Goal: Task Accomplishment & Management: Manage account settings

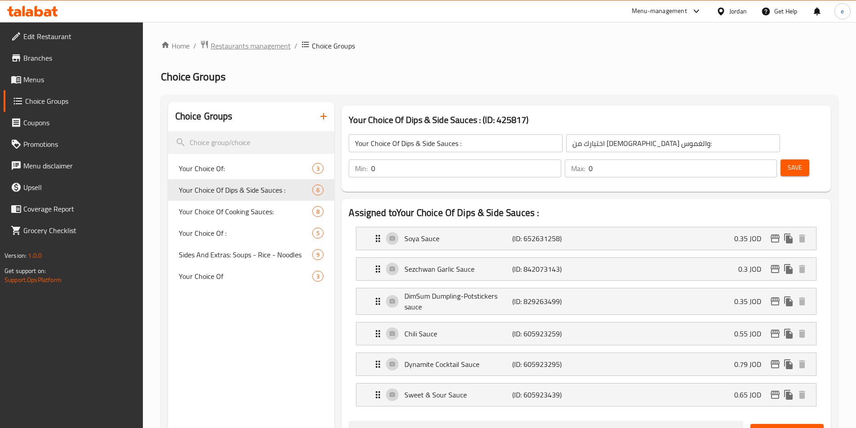
click at [246, 43] on span "Restaurants management" at bounding box center [251, 45] width 80 height 11
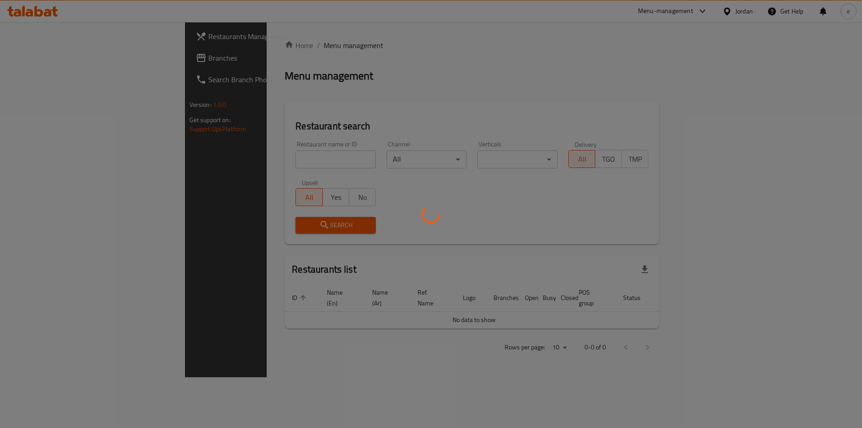
click at [24, 63] on div at bounding box center [431, 214] width 862 height 428
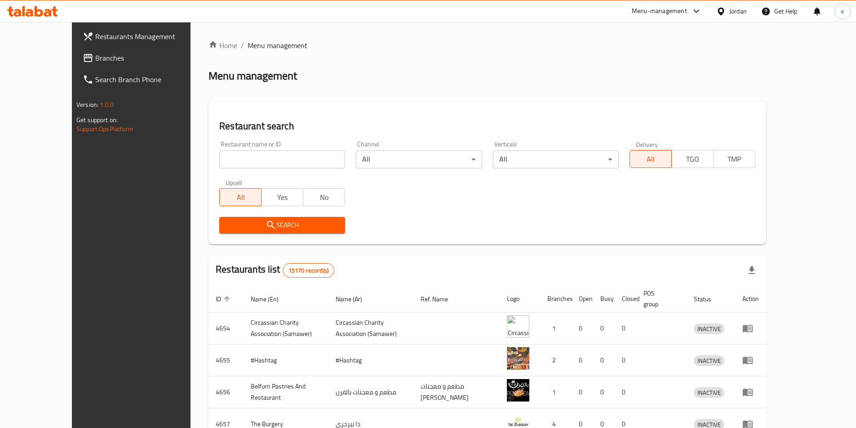
click at [83, 59] on span at bounding box center [89, 58] width 13 height 11
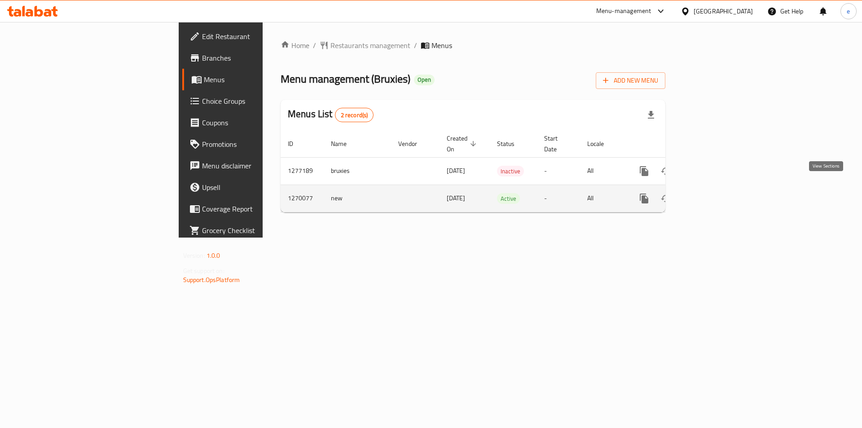
click at [720, 189] on link "enhanced table" at bounding box center [709, 199] width 22 height 22
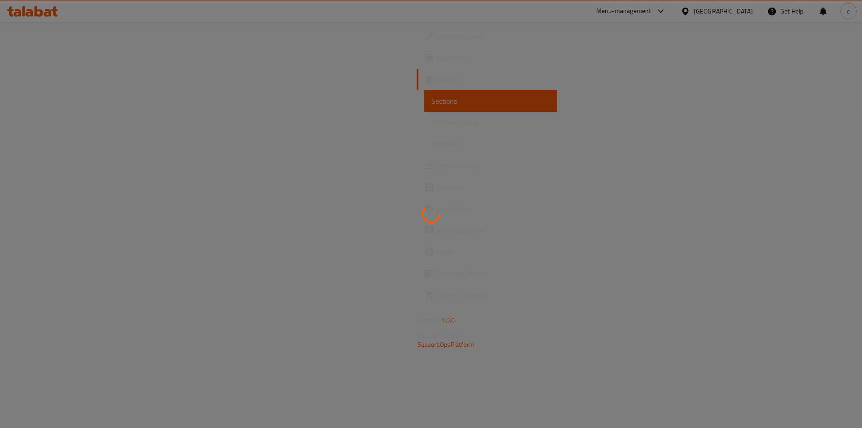
click at [22, 167] on div at bounding box center [431, 214] width 862 height 428
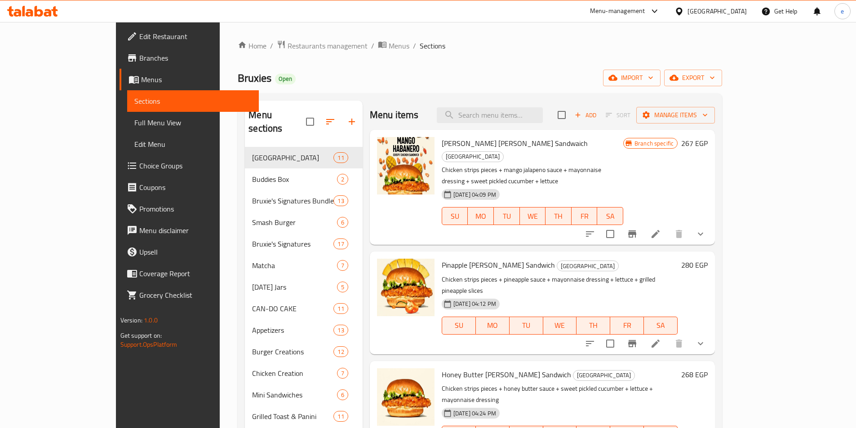
click at [139, 160] on span "Choice Groups" at bounding box center [195, 165] width 112 height 11
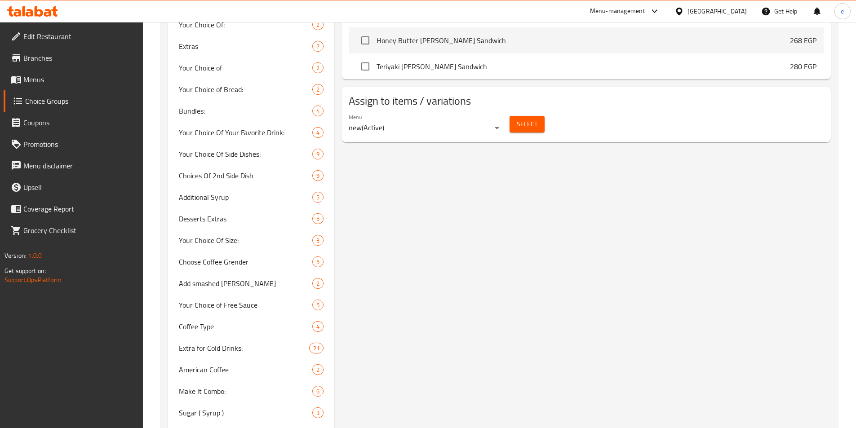
scroll to position [642, 0]
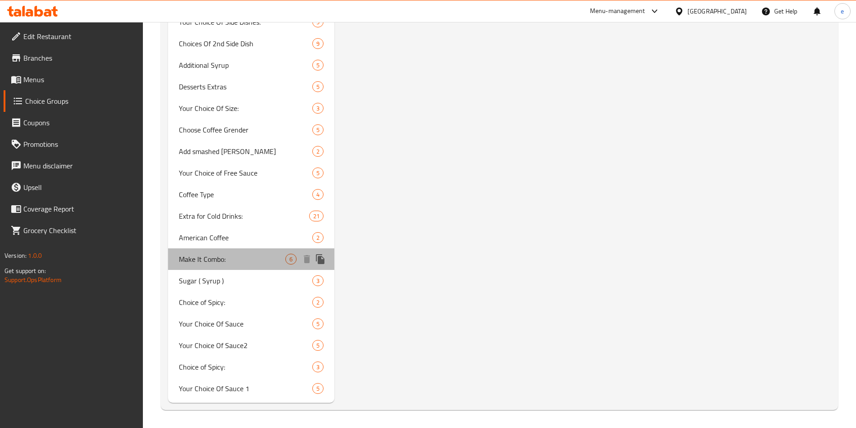
click at [231, 261] on span "Make It Combo:" at bounding box center [232, 259] width 107 height 11
type input "Make It Combo:"
type input "اجعلها كومبو:"
type input "0"
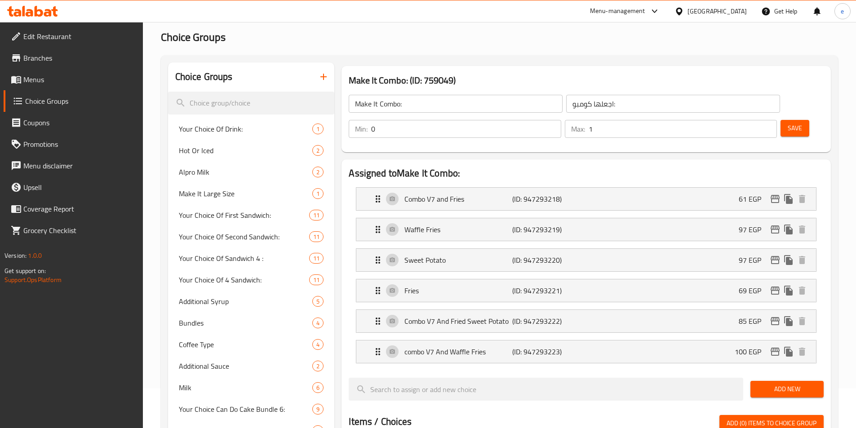
scroll to position [0, 0]
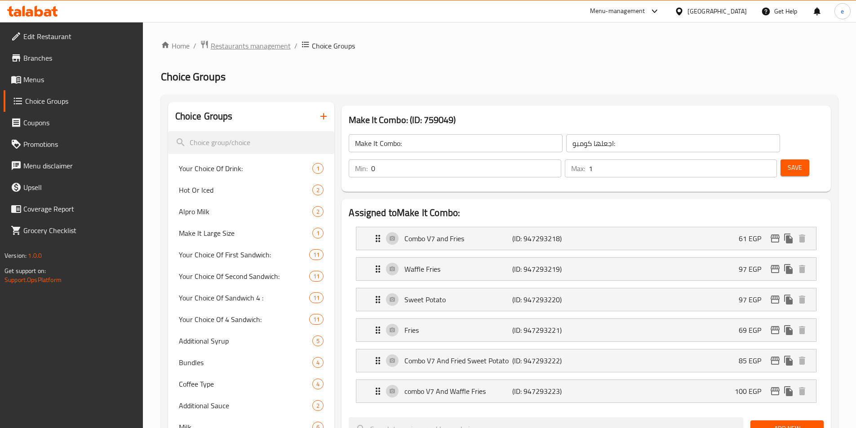
click at [264, 40] on span "Restaurants management" at bounding box center [251, 45] width 80 height 11
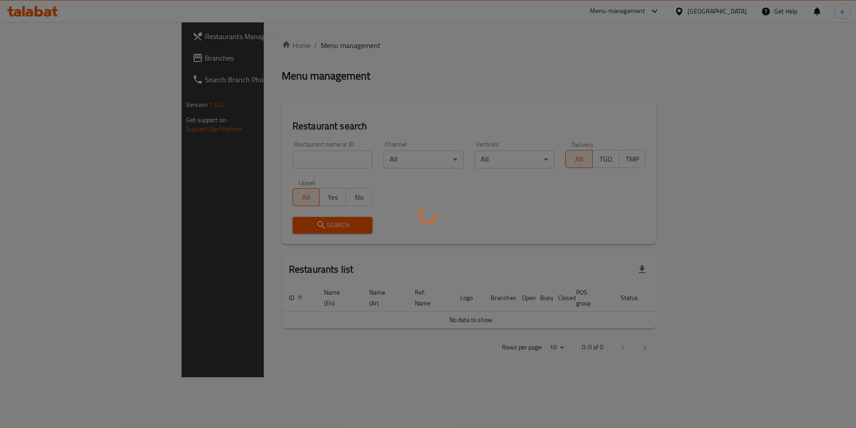
click at [19, 59] on div at bounding box center [428, 214] width 856 height 428
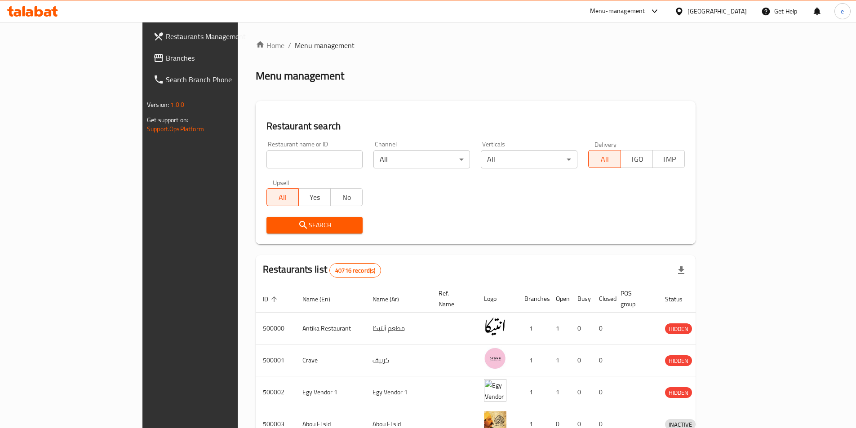
click at [153, 59] on icon at bounding box center [158, 58] width 11 height 11
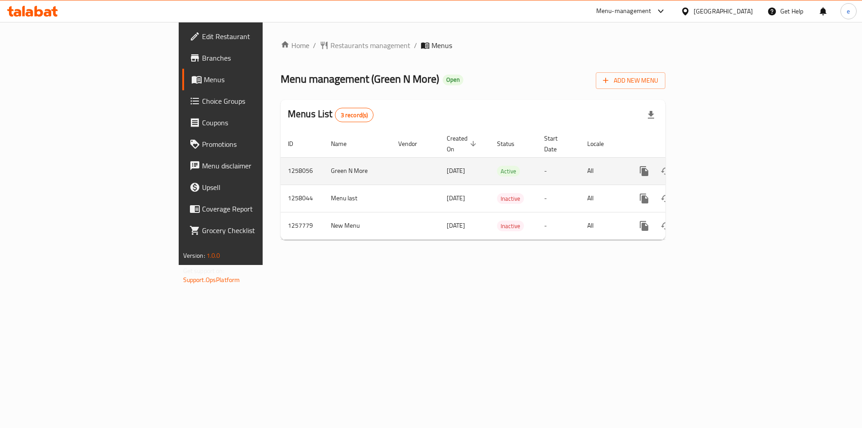
click at [715, 166] on icon "enhanced table" at bounding box center [709, 171] width 11 height 11
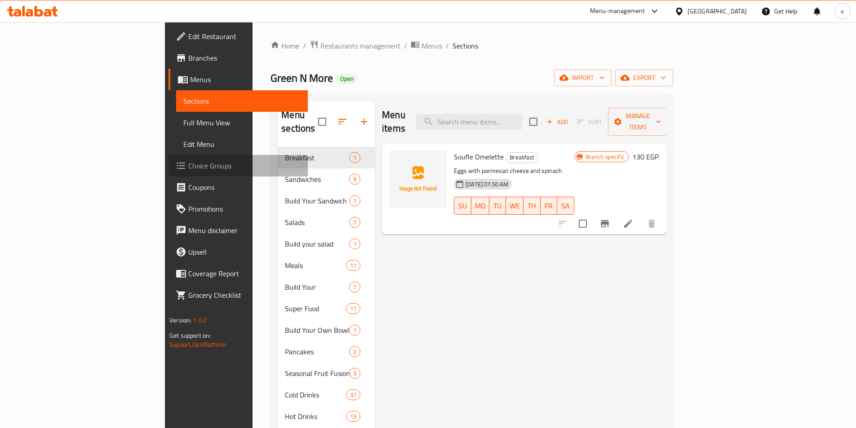
click at [177, 165] on icon at bounding box center [181, 166] width 9 height 7
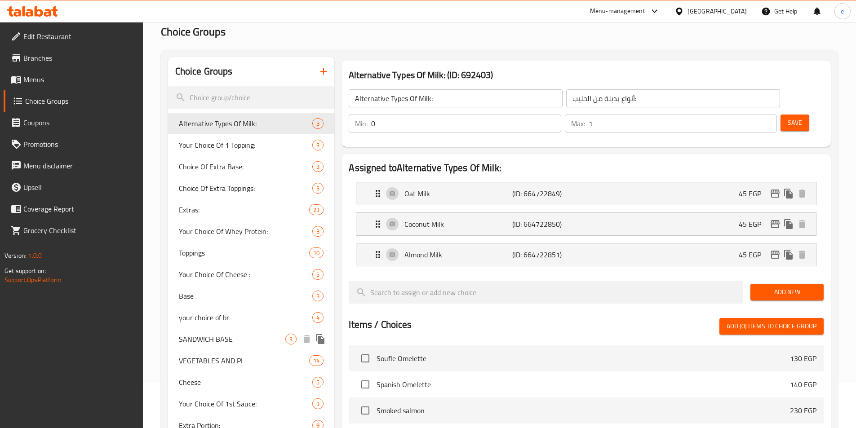
scroll to position [90, 0]
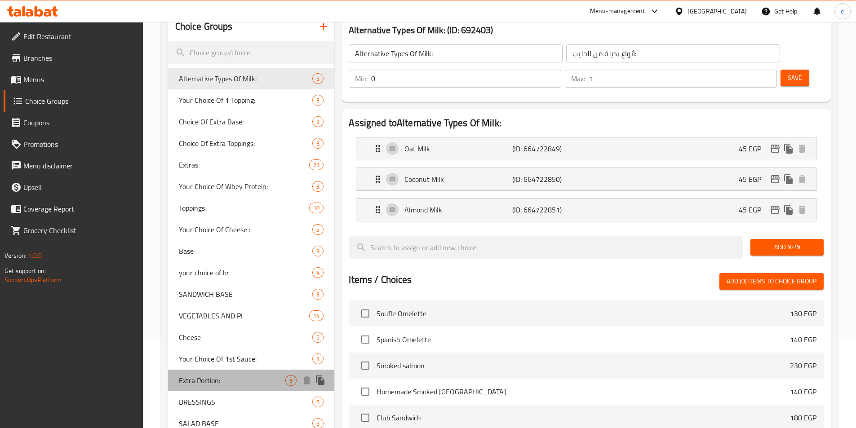
click at [220, 376] on span "Extra Portion:" at bounding box center [232, 380] width 107 height 11
type input "Extra Portion:"
type input "حصة اضافية:"
type input "9"
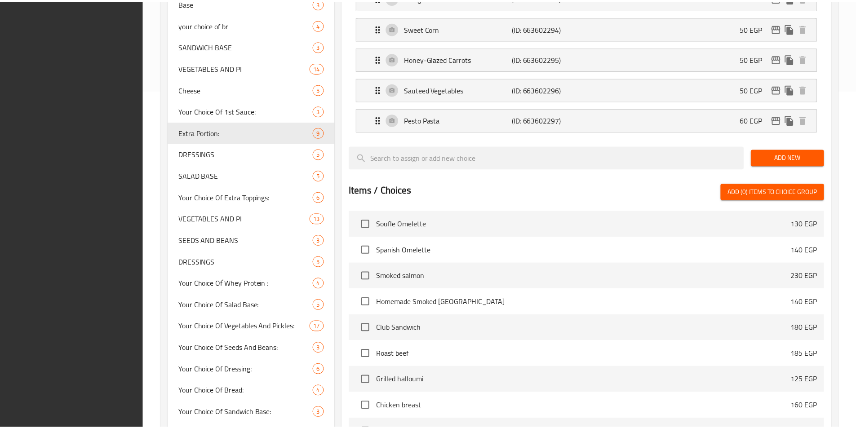
scroll to position [491, 0]
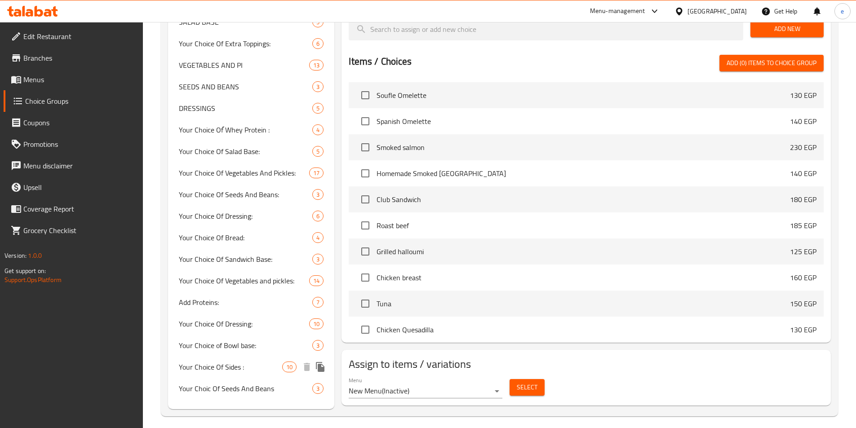
click at [234, 364] on span "Your Choice Of Sides :" at bounding box center [231, 367] width 104 height 11
type input "Your Choice Of Sides :"
type input "اختيار من الطبق للجانبى:"
type input "2"
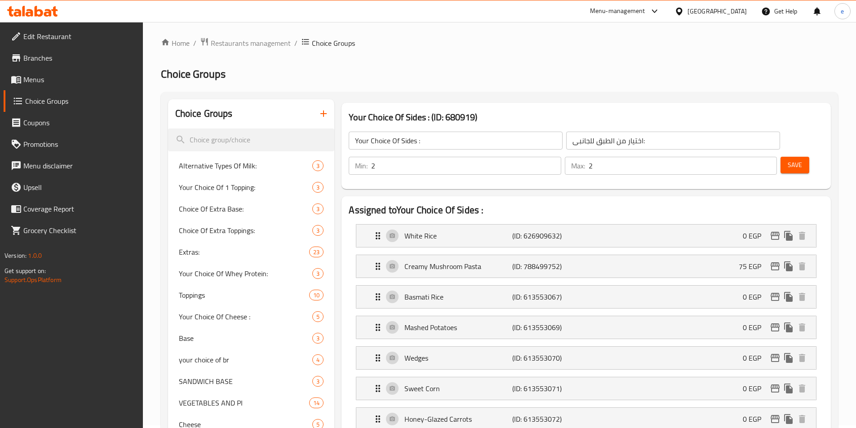
scroll to position [0, 0]
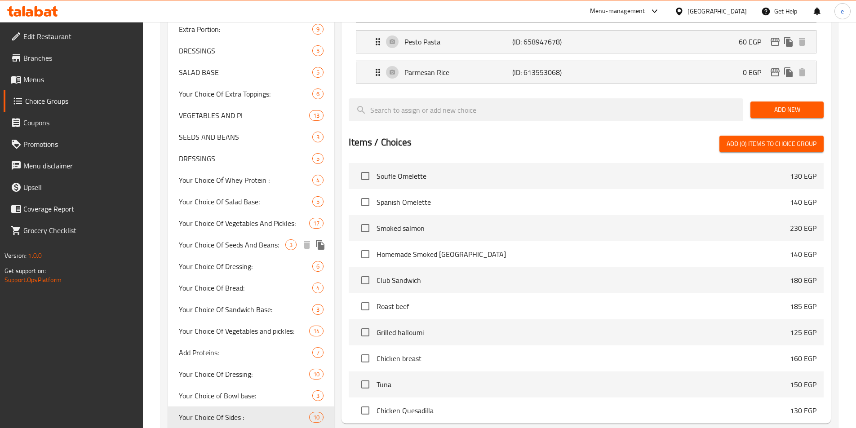
scroll to position [503, 0]
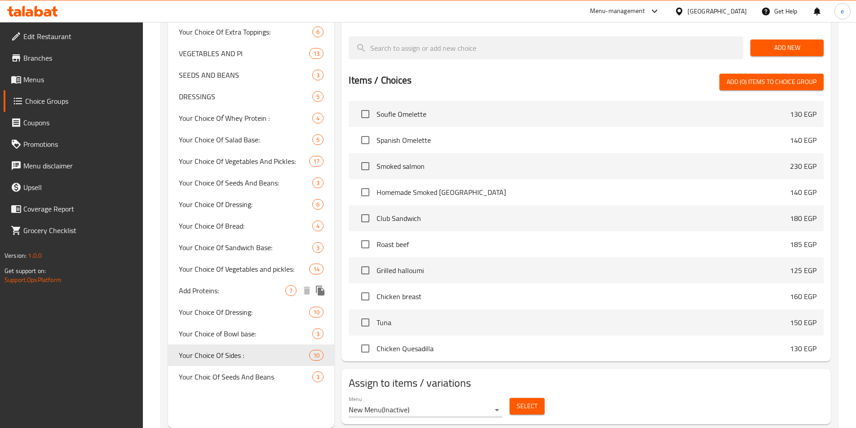
click at [220, 294] on span "Add Proteins:" at bounding box center [232, 290] width 107 height 11
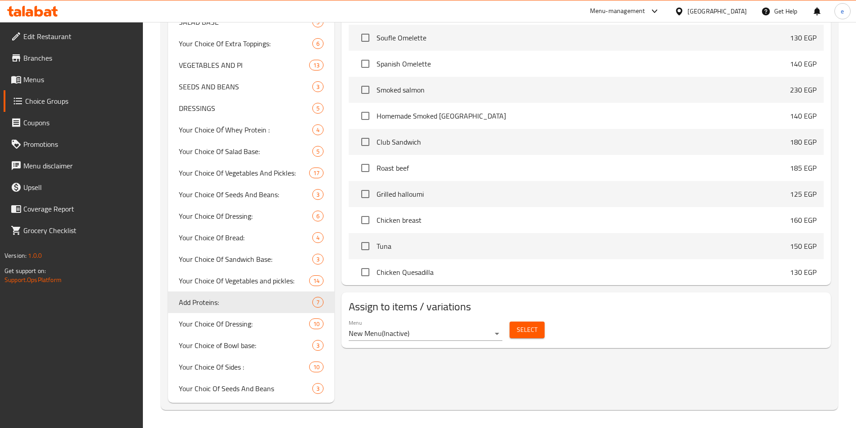
type input "Add Proteins:"
type input "إضافة البروتين:"
type input "0"
type input "7"
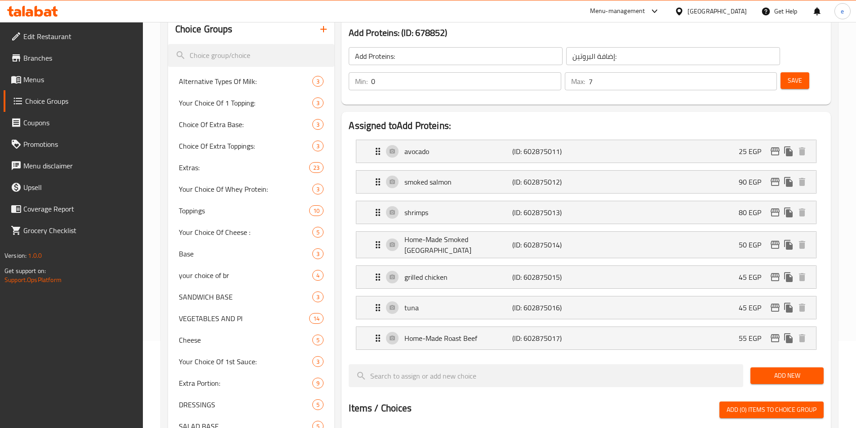
scroll to position [0, 0]
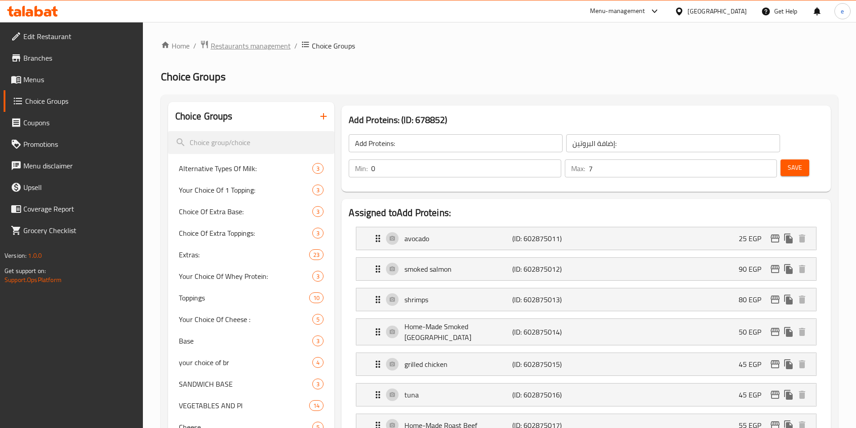
click at [263, 49] on span "Restaurants management" at bounding box center [251, 45] width 80 height 11
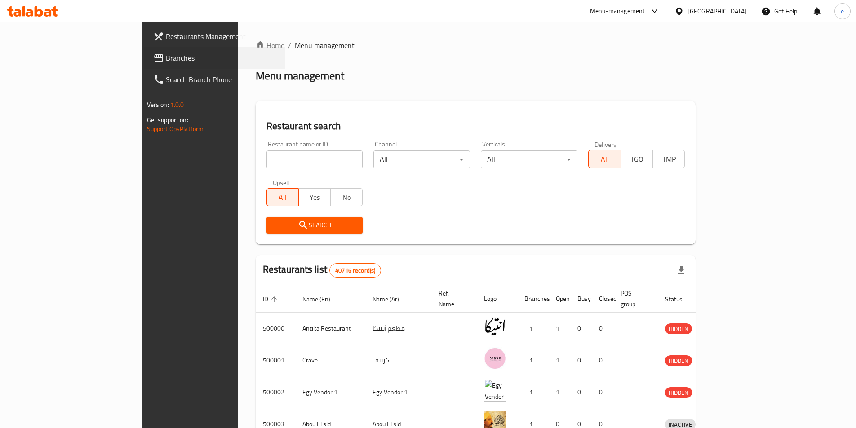
click at [136, 62] on div "Branches" at bounding box center [211, 58] width 150 height 22
click at [154, 57] on icon at bounding box center [158, 58] width 9 height 8
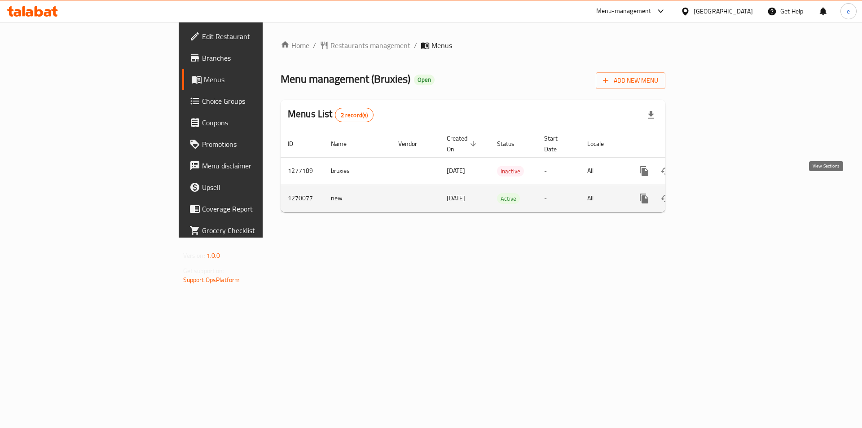
click at [720, 188] on link "enhanced table" at bounding box center [709, 199] width 22 height 22
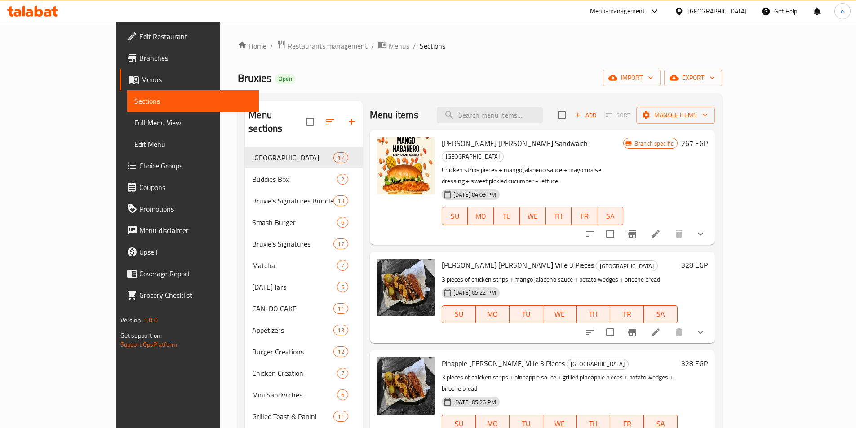
click at [128, 163] on icon at bounding box center [132, 166] width 9 height 7
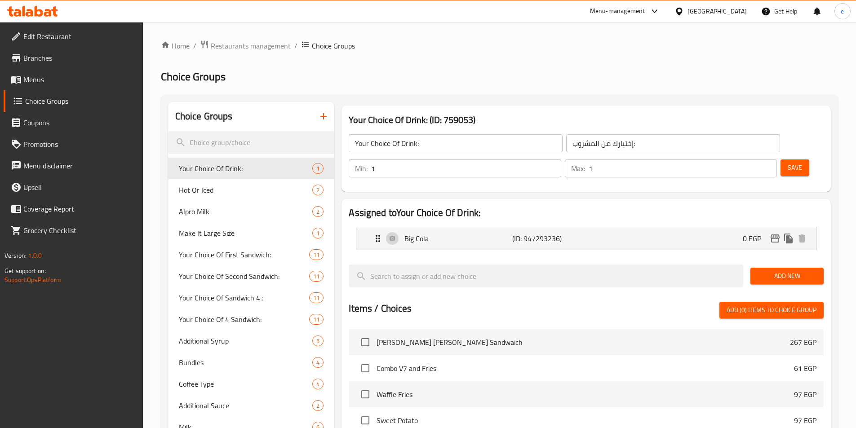
scroll to position [642, 0]
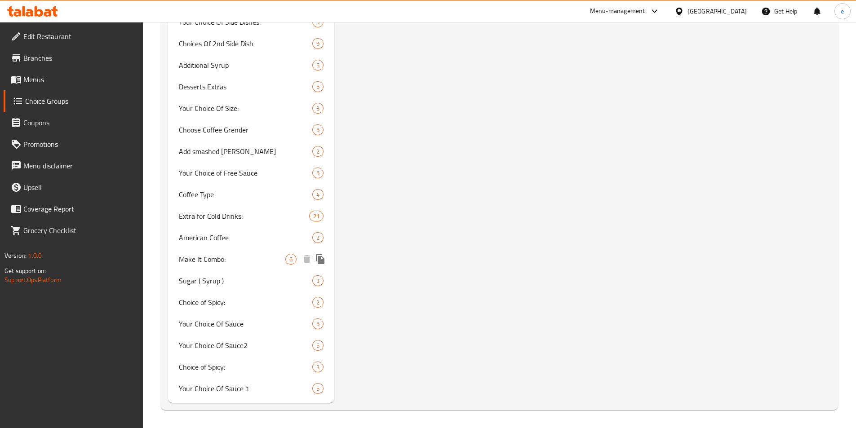
click at [222, 264] on span "Make It Combo:" at bounding box center [232, 259] width 107 height 11
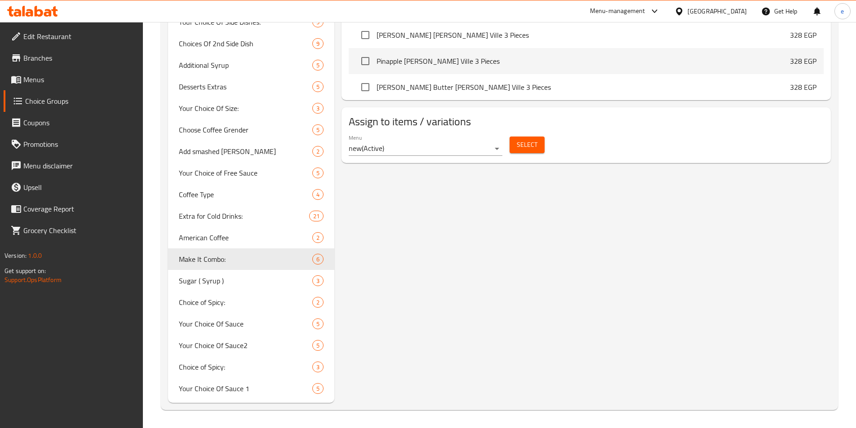
type input "Make It Combo:"
type input "اجعلها كومبو:"
type input "0"
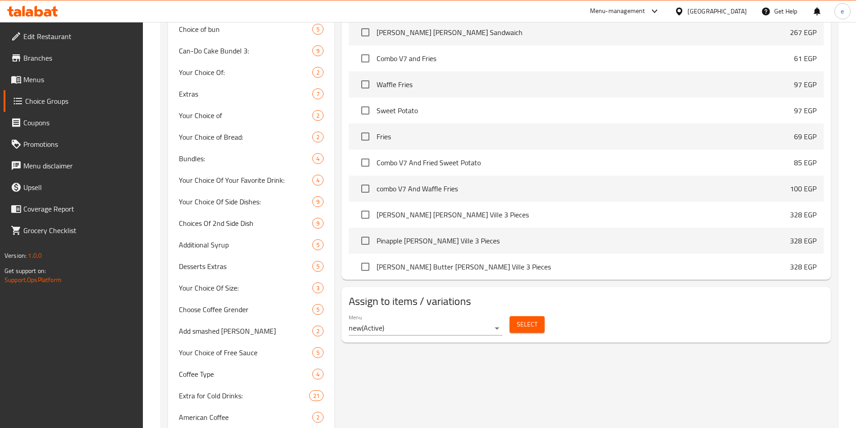
scroll to position [418, 0]
